Goal: Check status: Check status

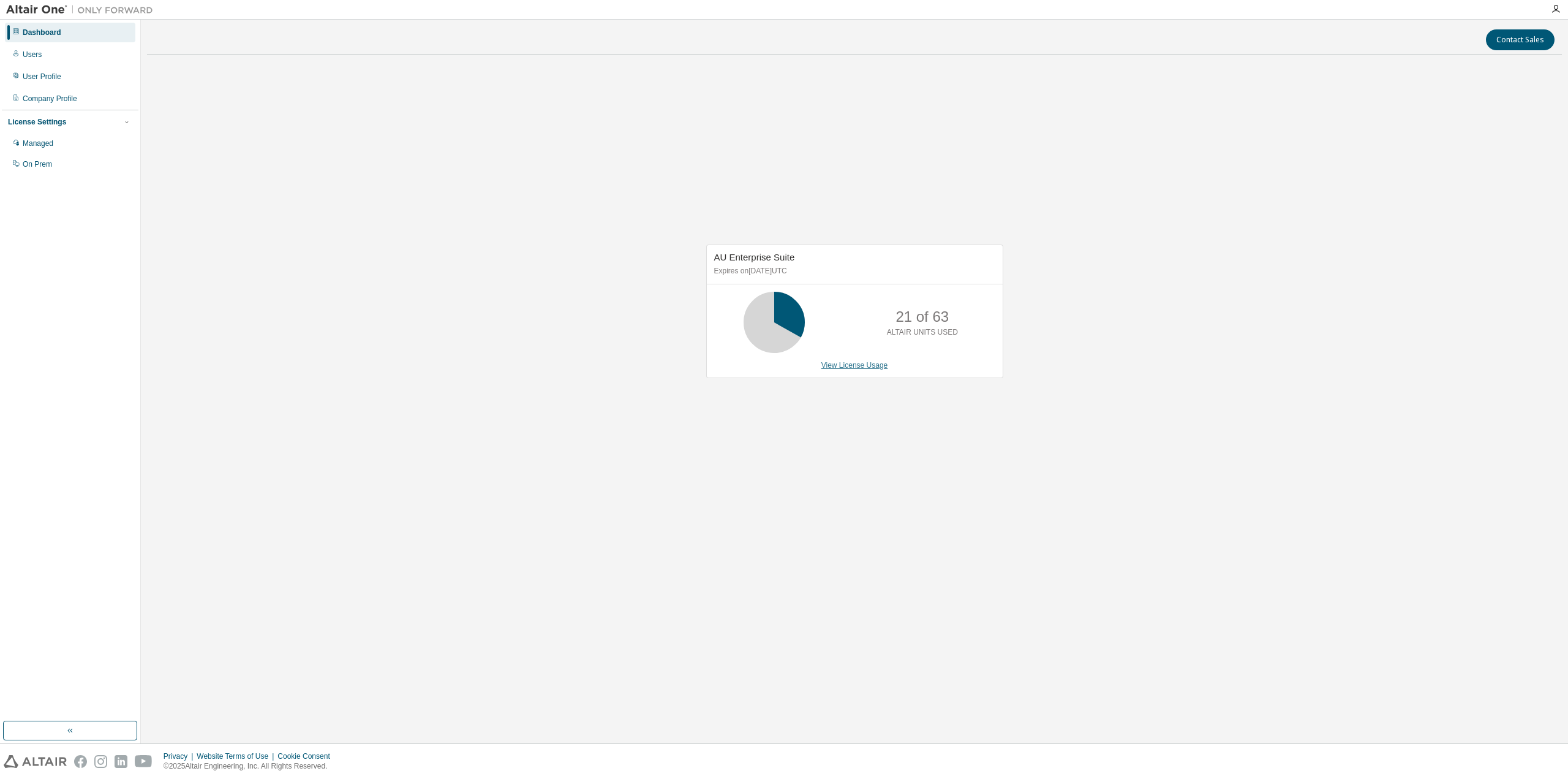
click at [858, 366] on link "View License Usage" at bounding box center [854, 365] width 67 height 9
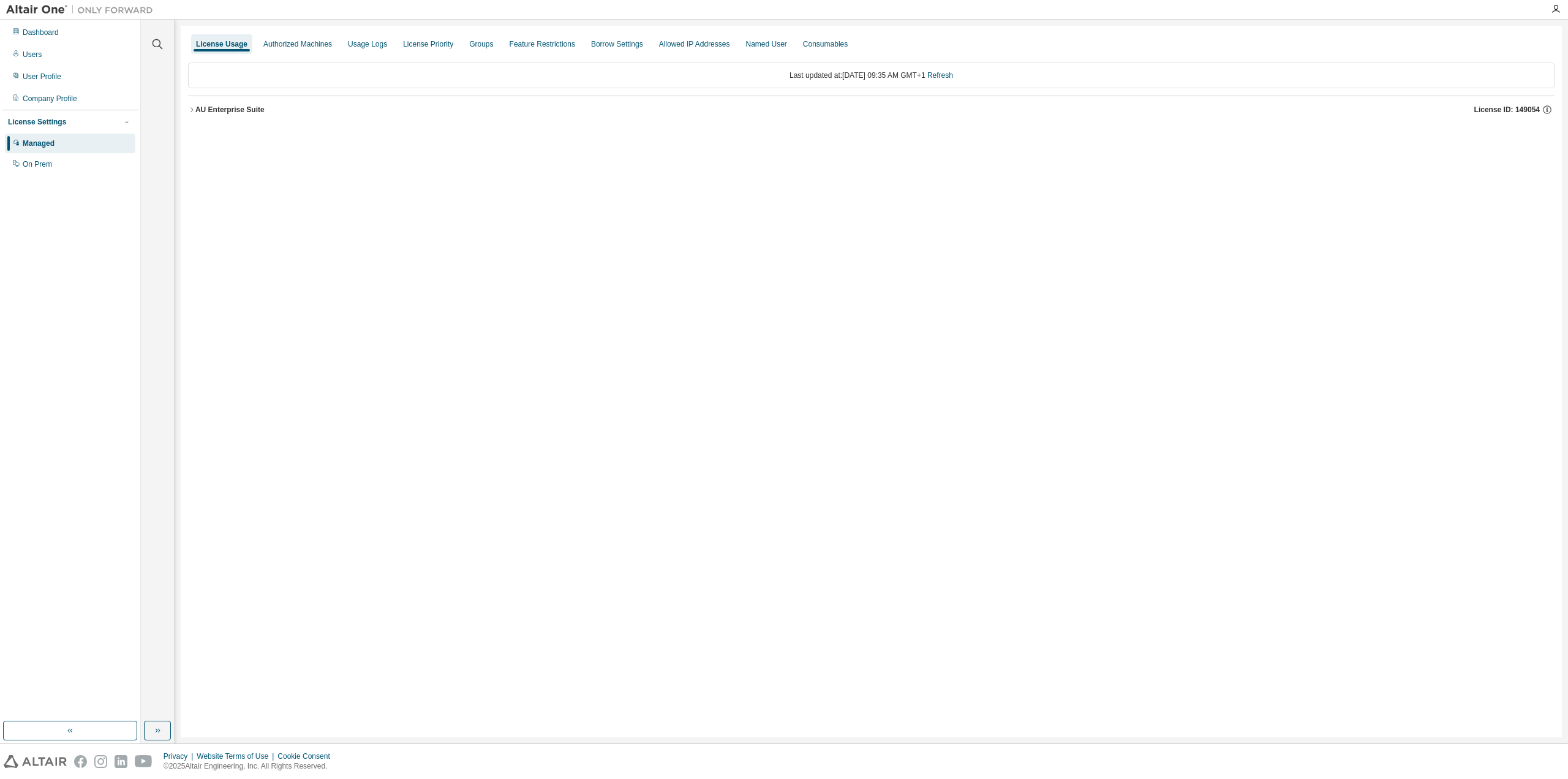
click at [194, 109] on icon "button" at bounding box center [191, 110] width 7 height 7
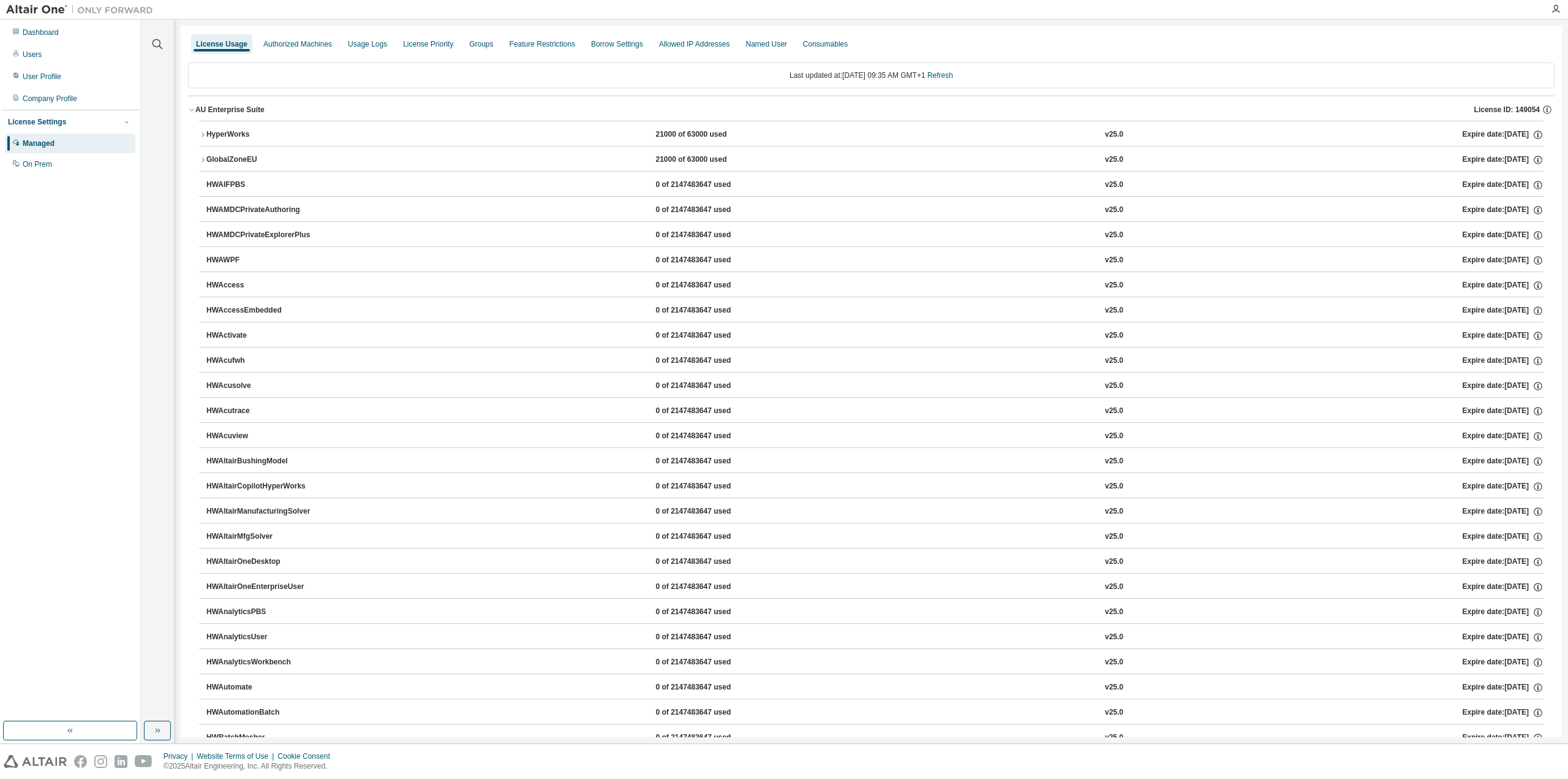
click at [204, 133] on icon "button" at bounding box center [202, 134] width 7 height 7
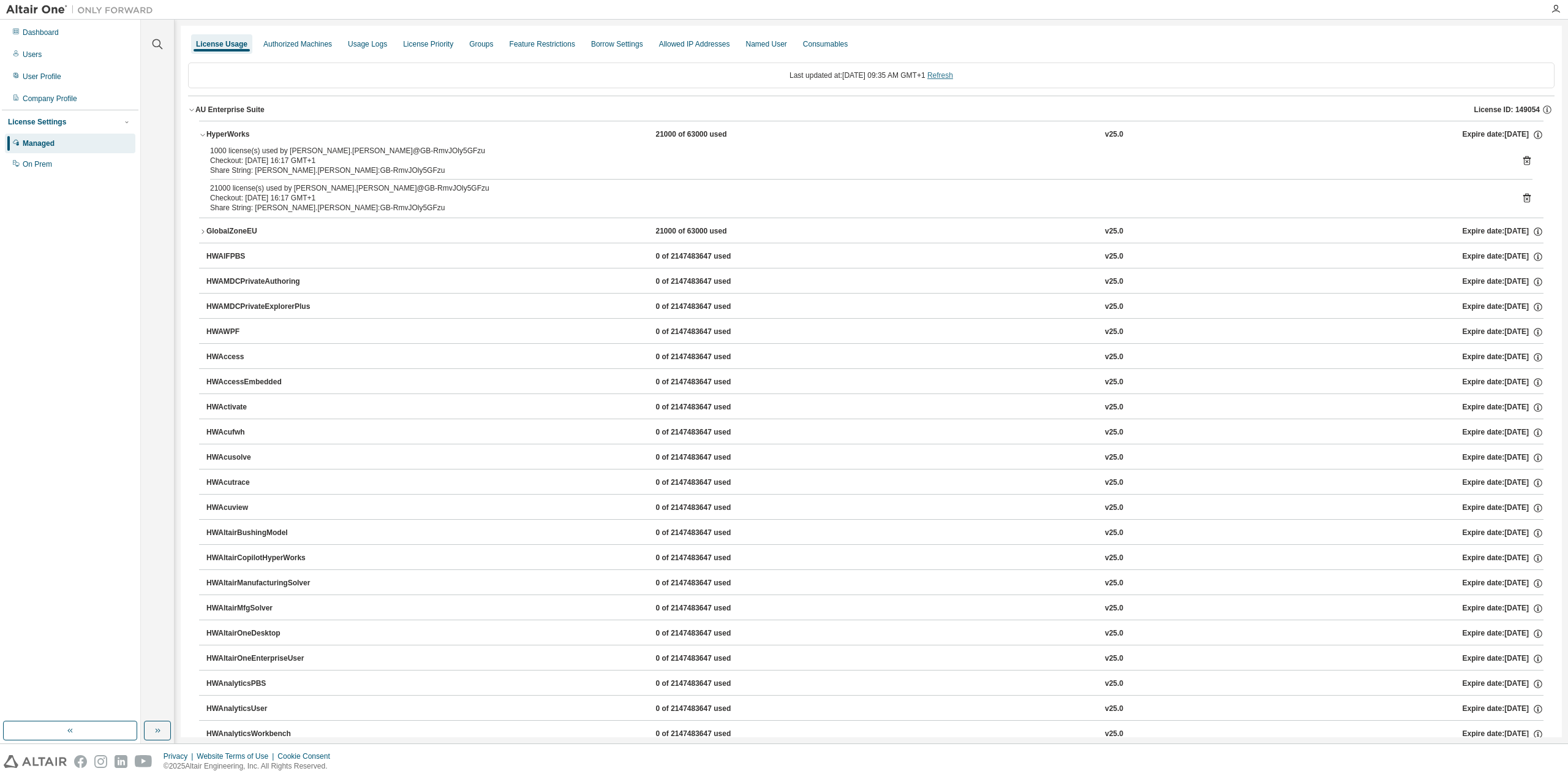
click at [953, 74] on link "Refresh" at bounding box center [940, 75] width 26 height 9
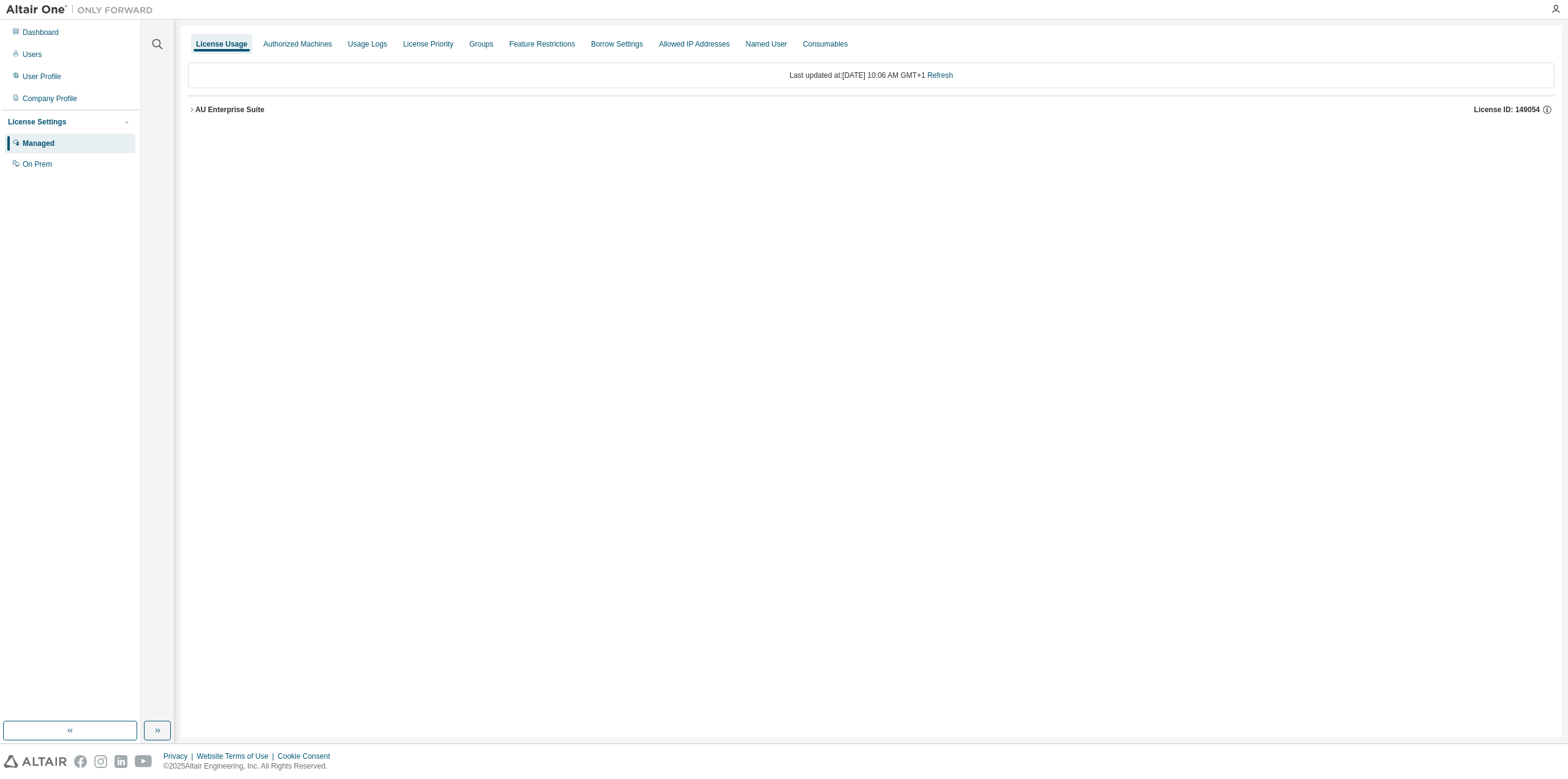
click at [191, 107] on icon "button" at bounding box center [191, 110] width 7 height 7
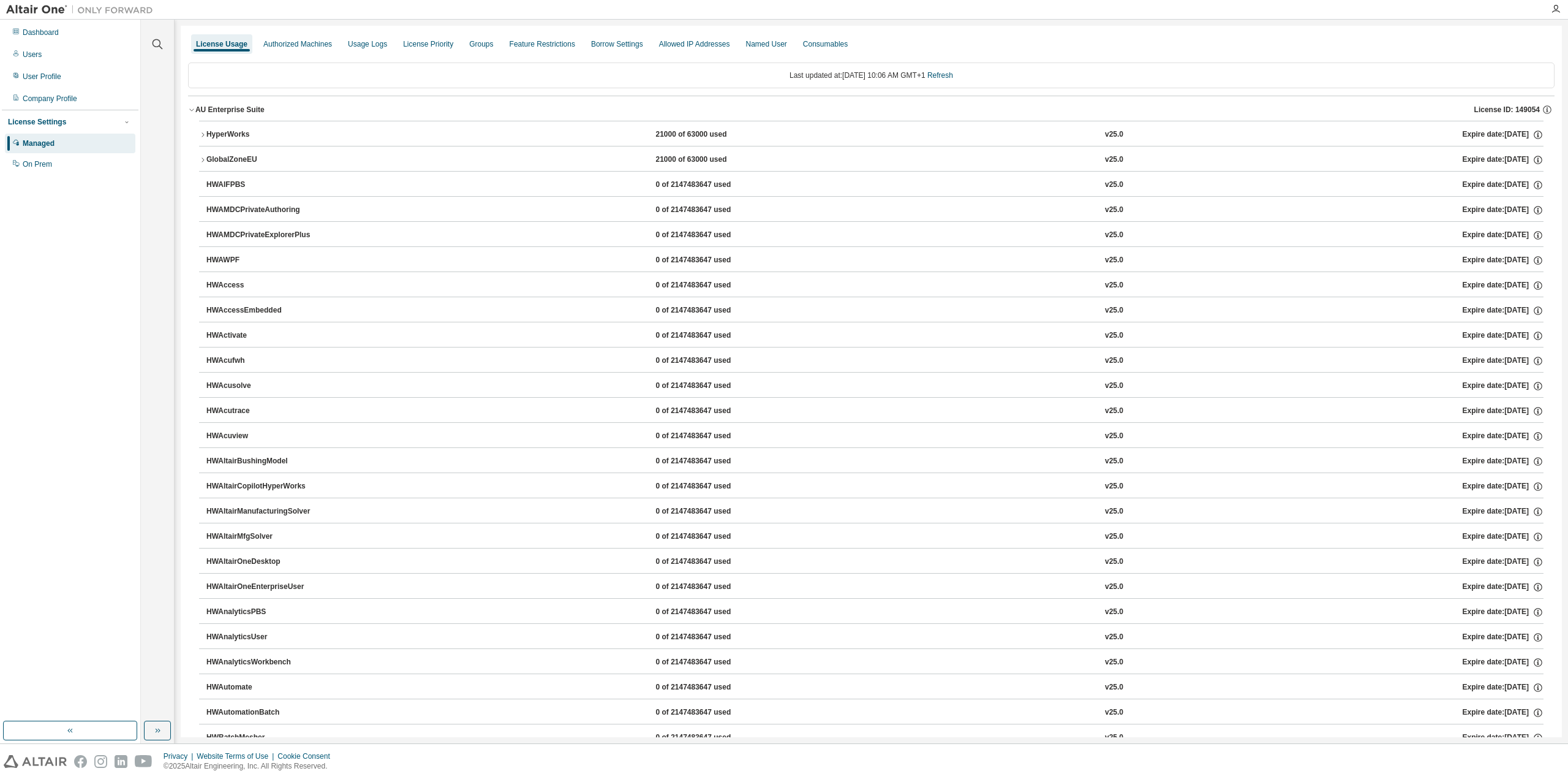
click at [203, 131] on icon "button" at bounding box center [202, 134] width 7 height 7
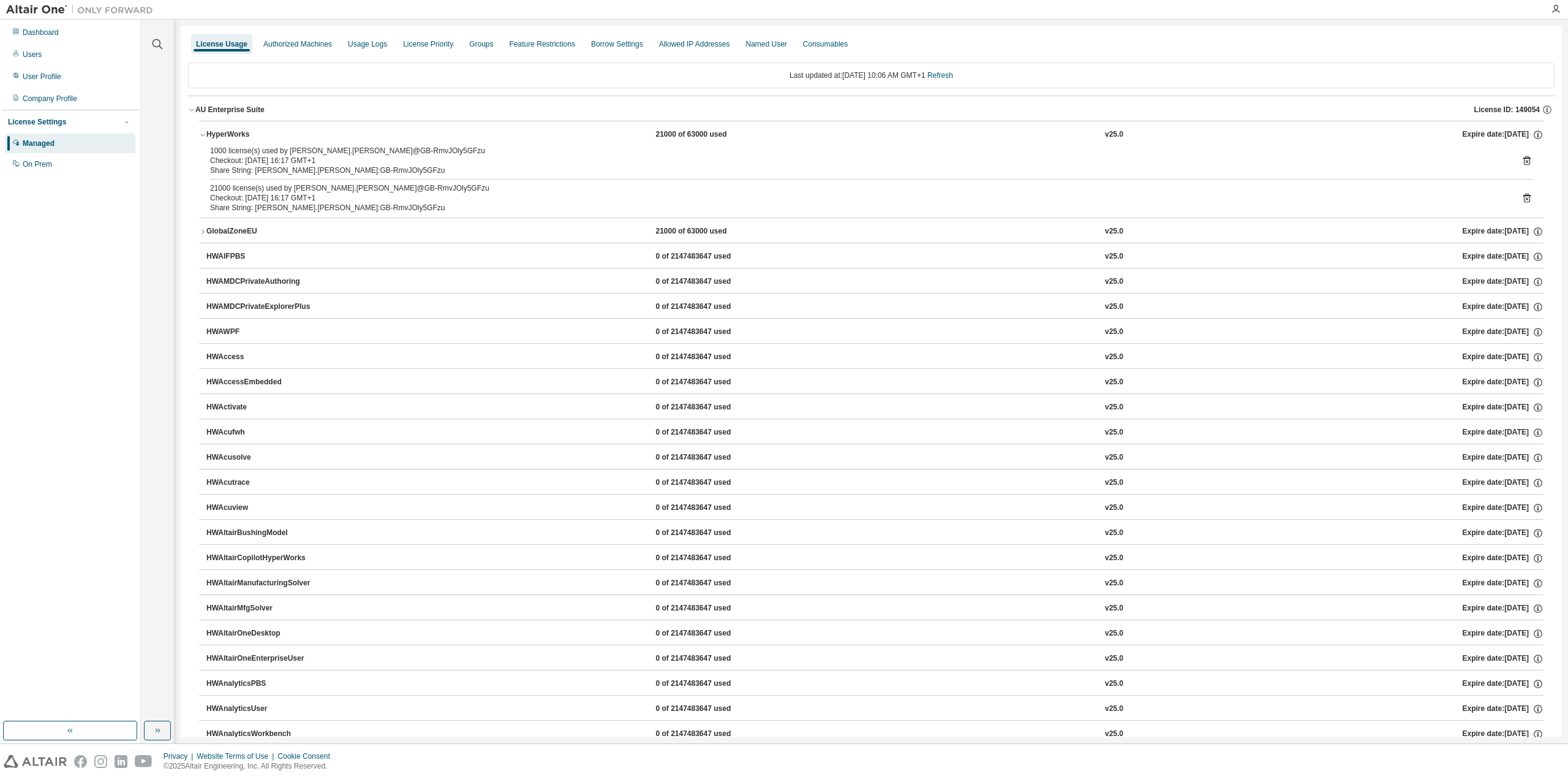
drag, startPoint x: 954, startPoint y: 74, endPoint x: 952, endPoint y: 86, distance: 12.2
click at [953, 74] on link "Refresh" at bounding box center [940, 75] width 26 height 9
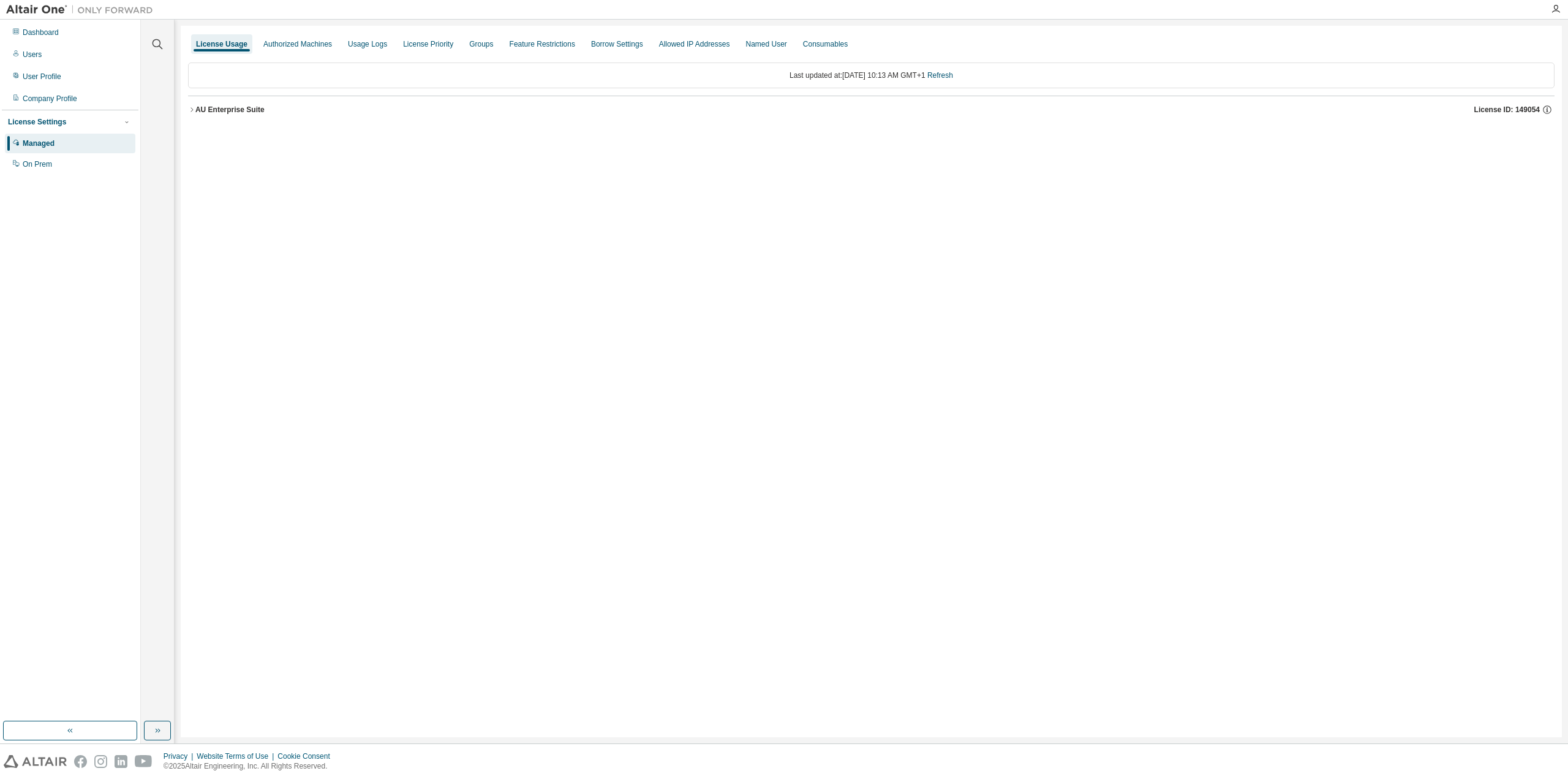
click at [189, 107] on icon "button" at bounding box center [191, 110] width 7 height 7
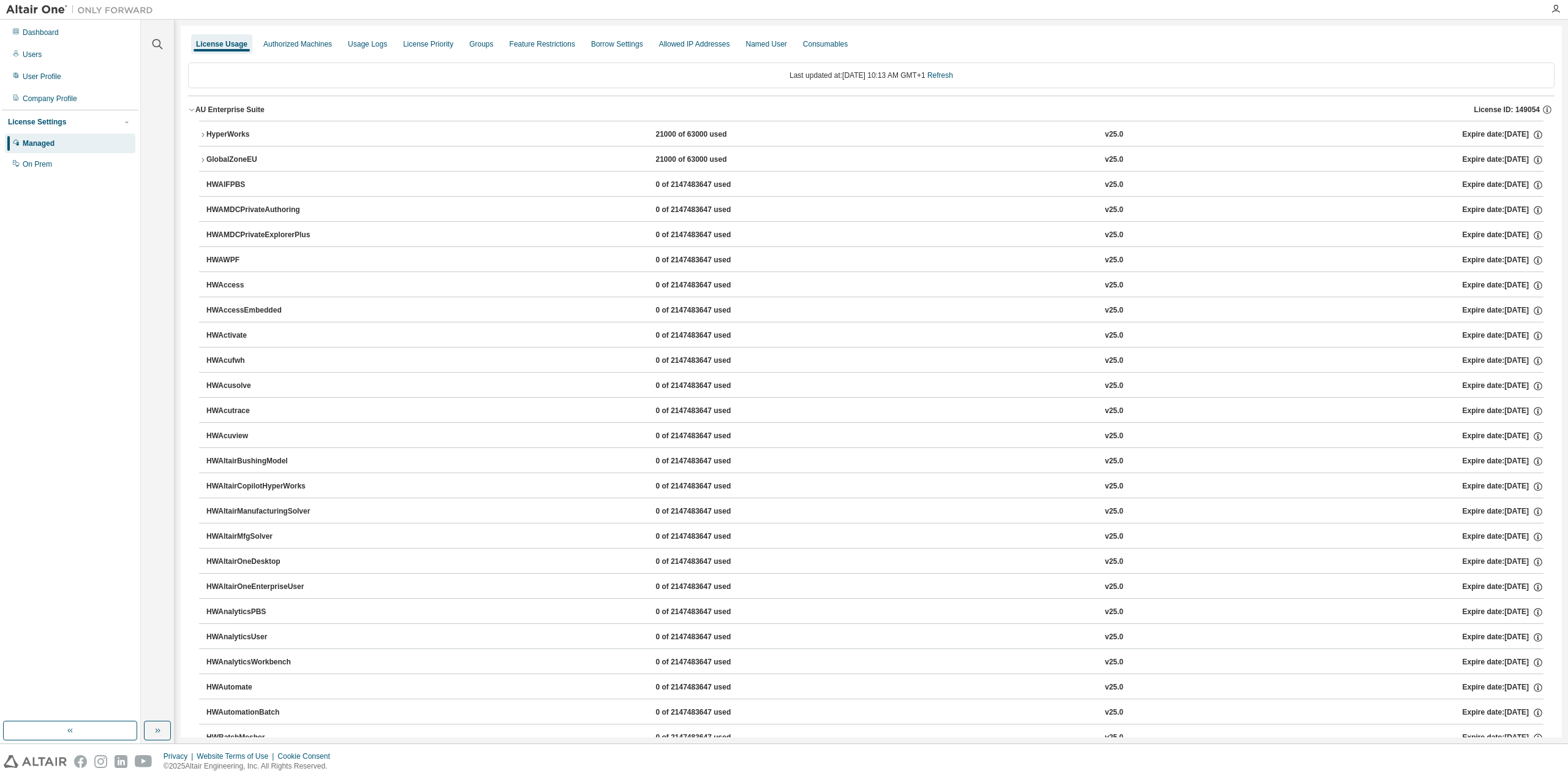
click at [205, 133] on icon "button" at bounding box center [202, 134] width 7 height 7
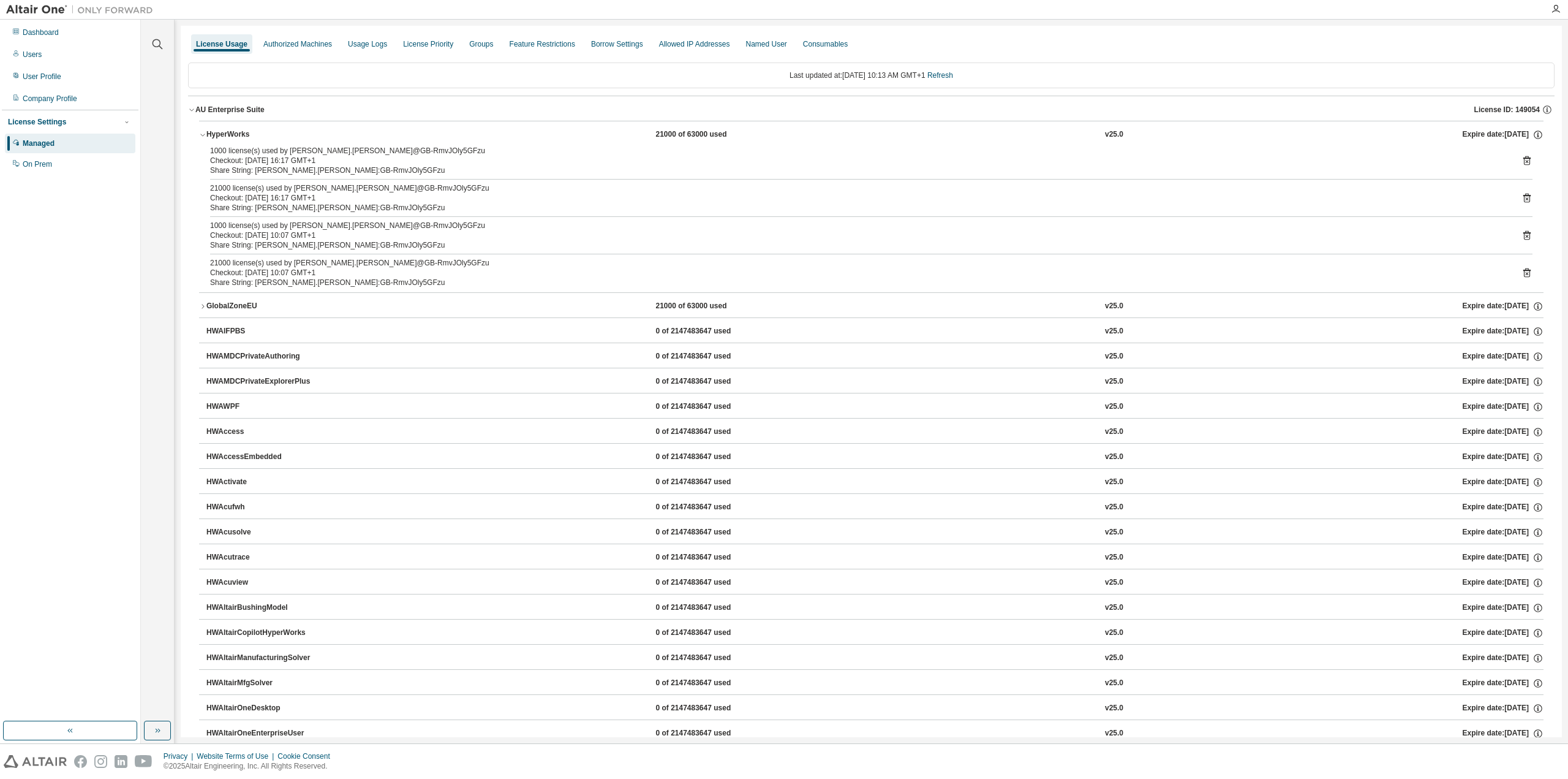
click at [205, 303] on icon "button" at bounding box center [202, 306] width 7 height 7
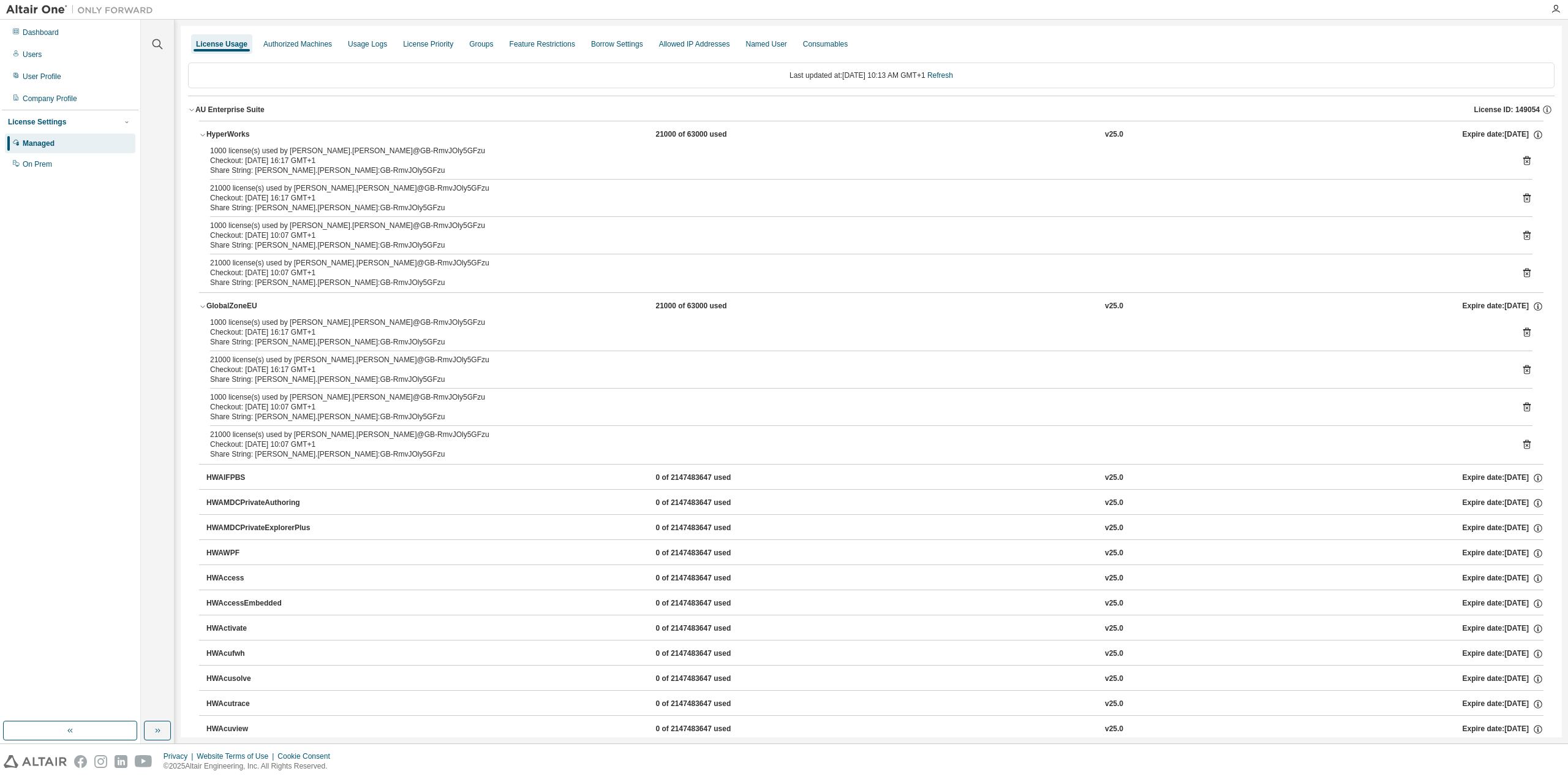
click at [205, 303] on icon "button" at bounding box center [202, 306] width 7 height 7
